Goal: Find specific fact: Find specific fact

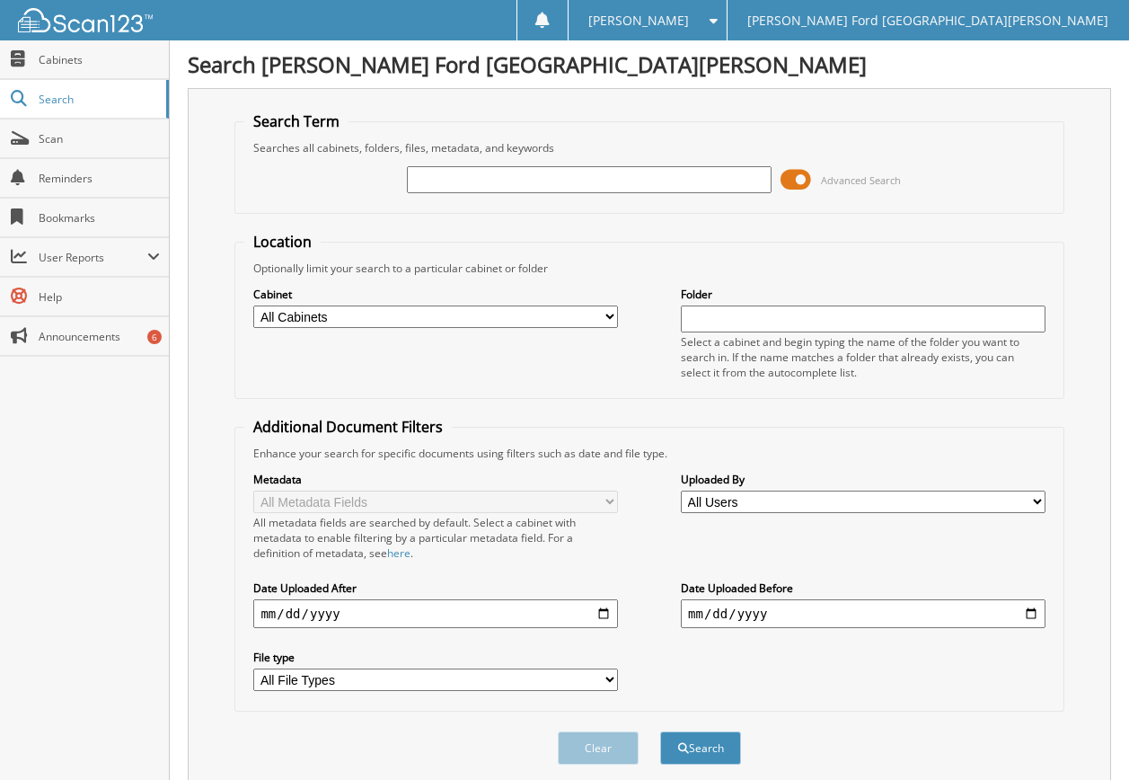
click at [479, 177] on input "text" at bounding box center [589, 179] width 365 height 27
type input "2592414"
click at [681, 746] on span "submit" at bounding box center [683, 748] width 11 height 11
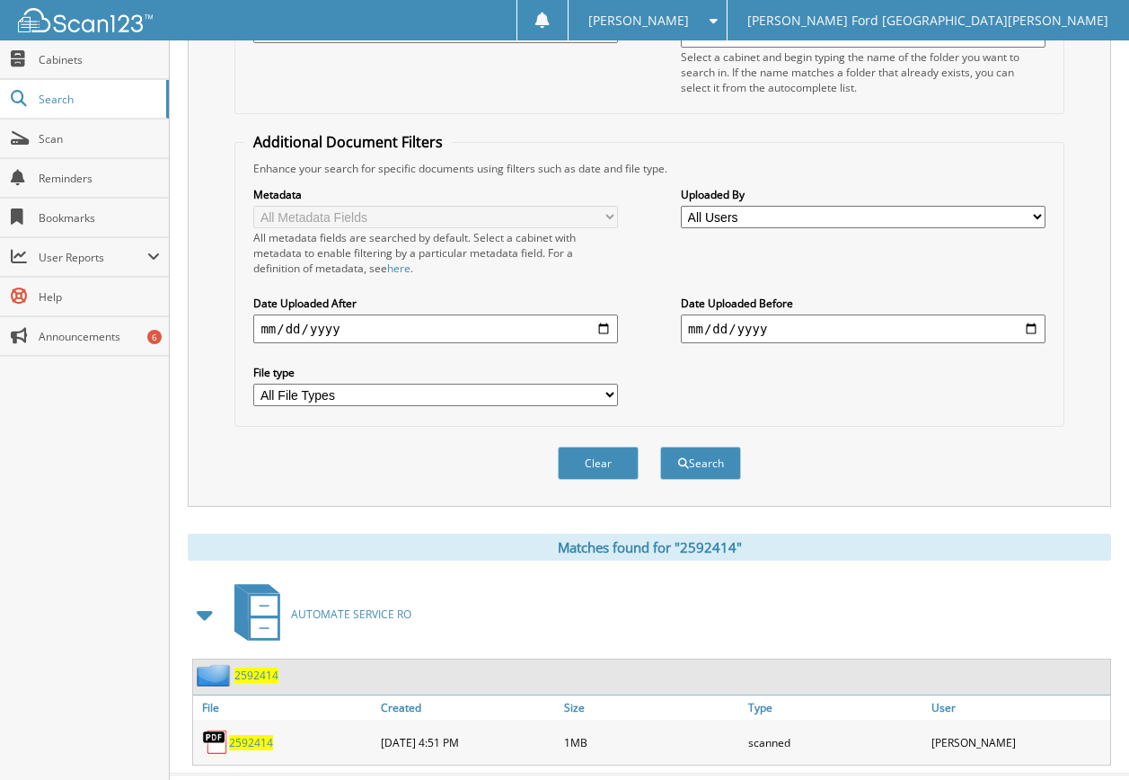
scroll to position [325, 0]
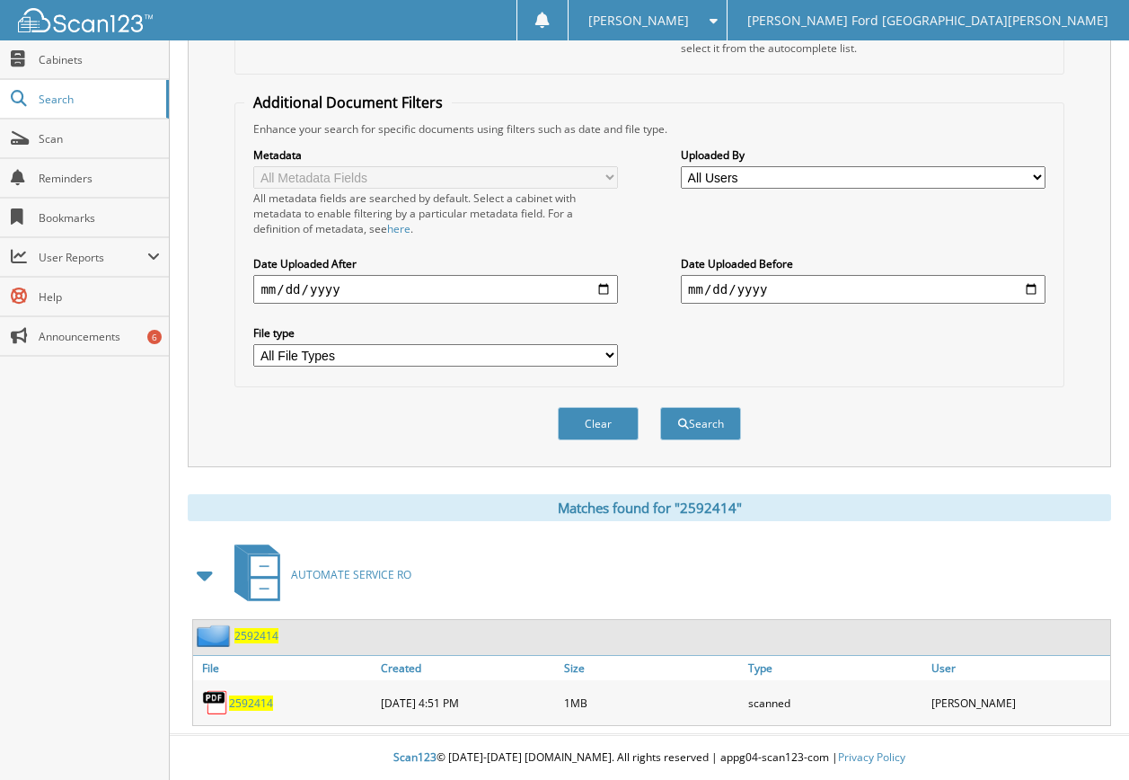
click at [238, 704] on span "2592414" at bounding box center [251, 702] width 44 height 15
